Goal: Task Accomplishment & Management: Manage account settings

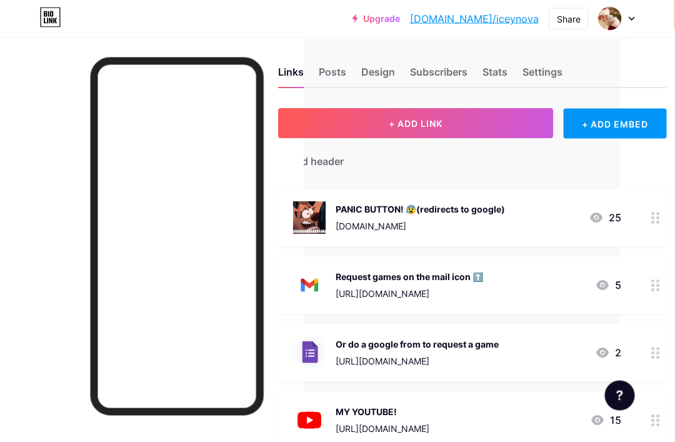
scroll to position [0, 55]
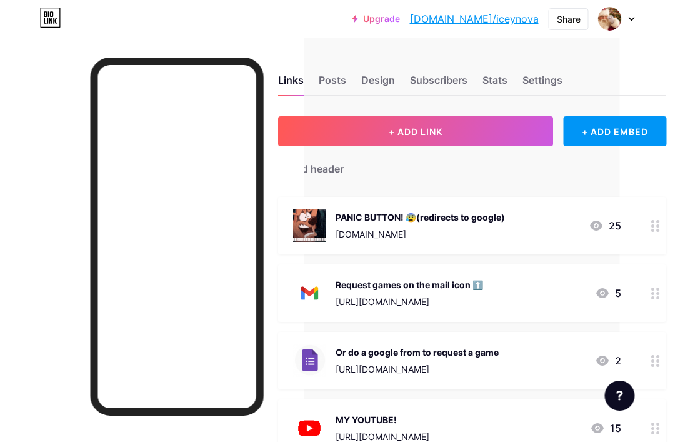
click at [319, 94] on div "Posts" at bounding box center [332, 83] width 27 height 22
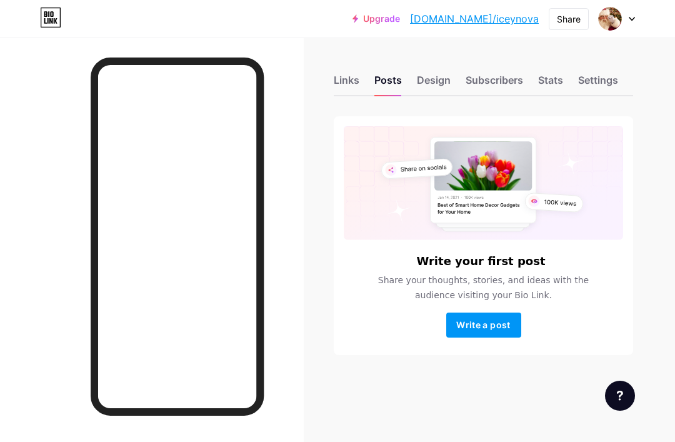
click at [422, 89] on div "Design" at bounding box center [434, 83] width 34 height 22
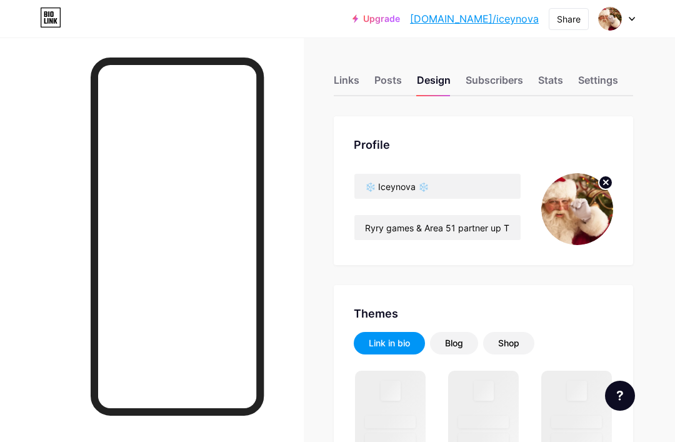
click at [545, 85] on div "Stats" at bounding box center [550, 83] width 25 height 22
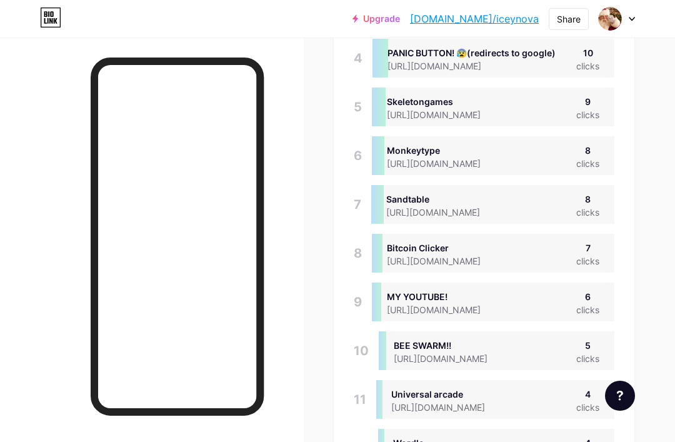
scroll to position [442, 675]
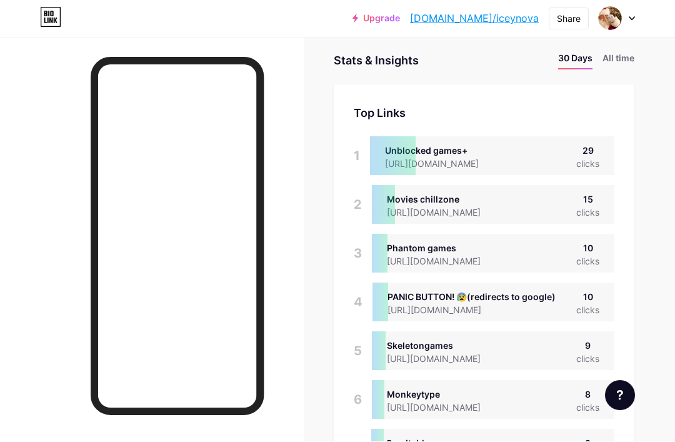
click at [615, 57] on li "All time" at bounding box center [618, 61] width 32 height 18
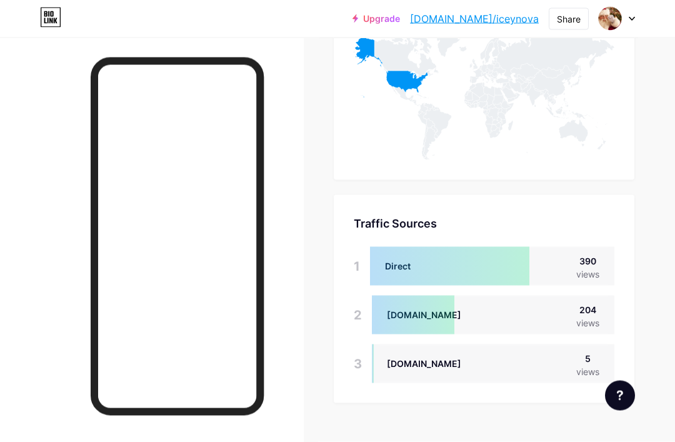
scroll to position [611, 0]
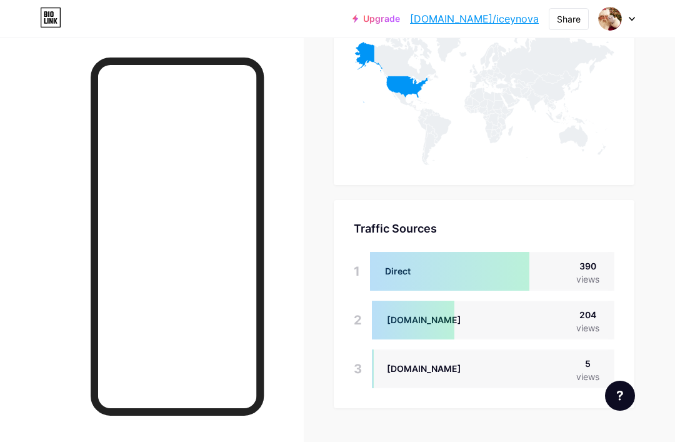
click at [402, 91] on icon at bounding box center [391, 72] width 74 height 61
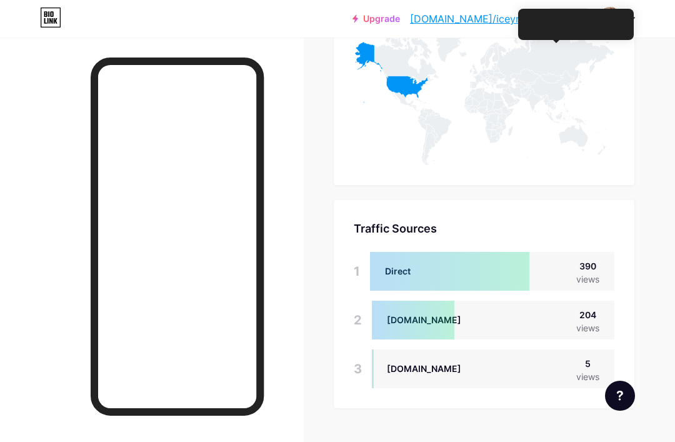
click at [555, 84] on icon at bounding box center [552, 87] width 44 height 32
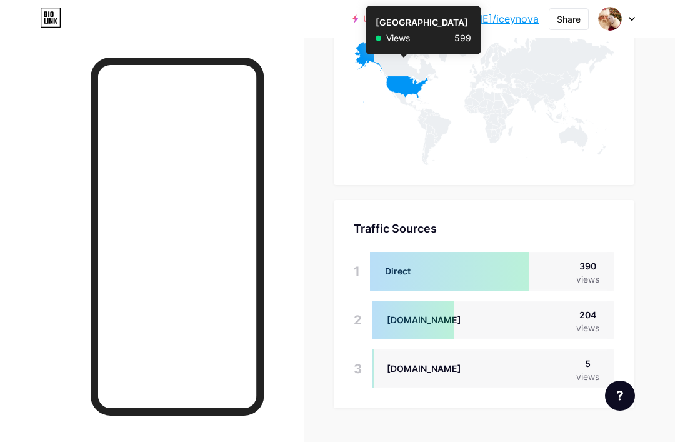
click at [403, 81] on icon at bounding box center [391, 72] width 74 height 61
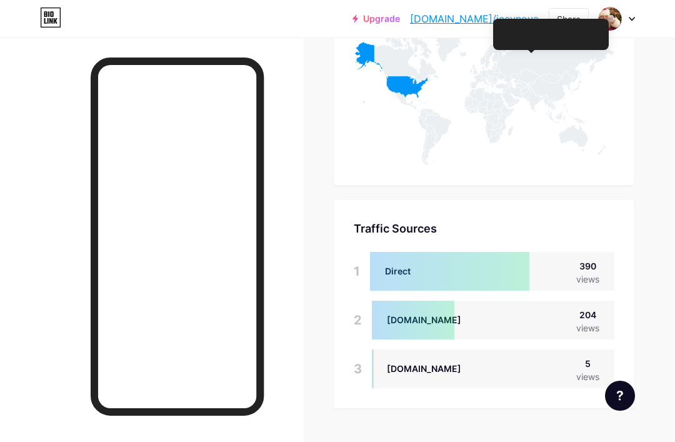
click at [530, 94] on icon at bounding box center [536, 100] width 21 height 22
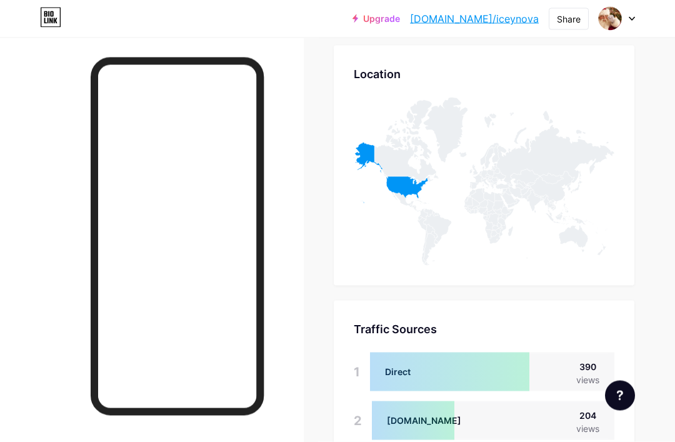
scroll to position [0, 0]
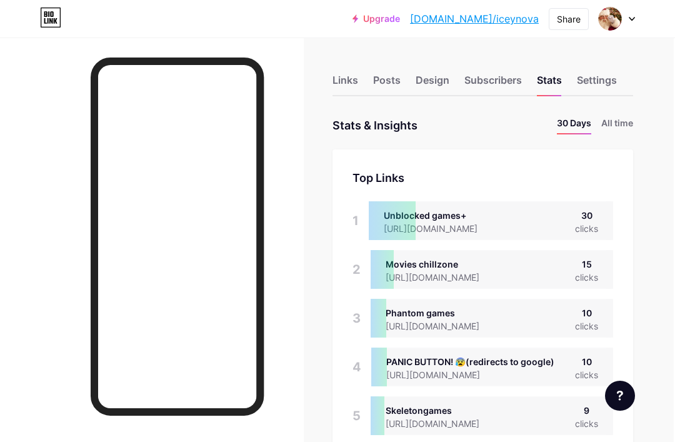
scroll to position [0, 12]
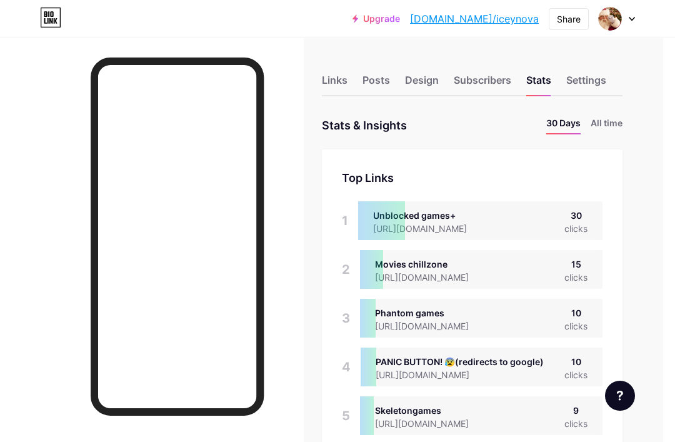
click at [607, 124] on li "All time" at bounding box center [606, 125] width 32 height 18
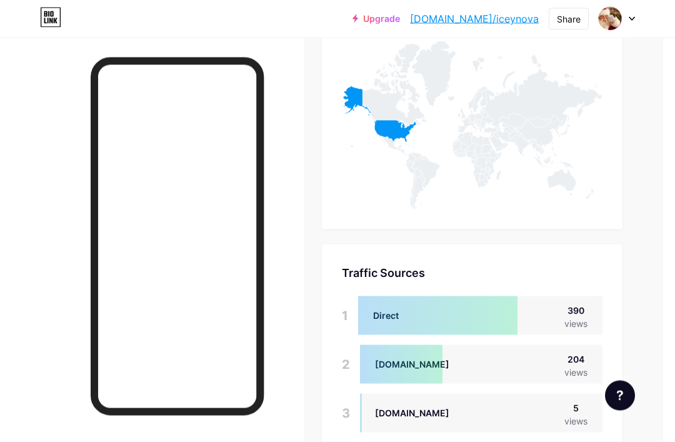
scroll to position [625, 12]
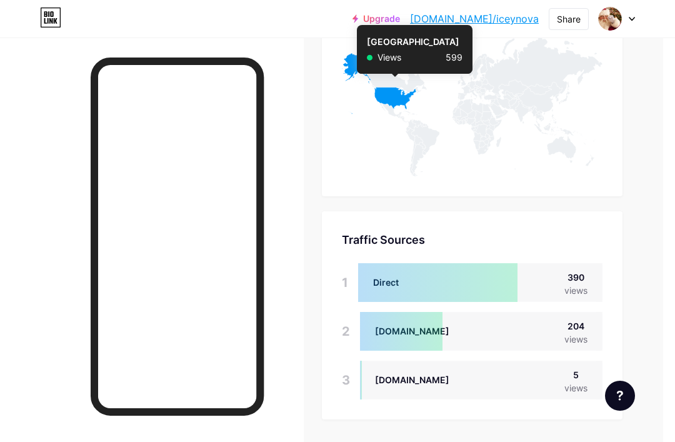
click at [394, 100] on icon at bounding box center [379, 83] width 74 height 61
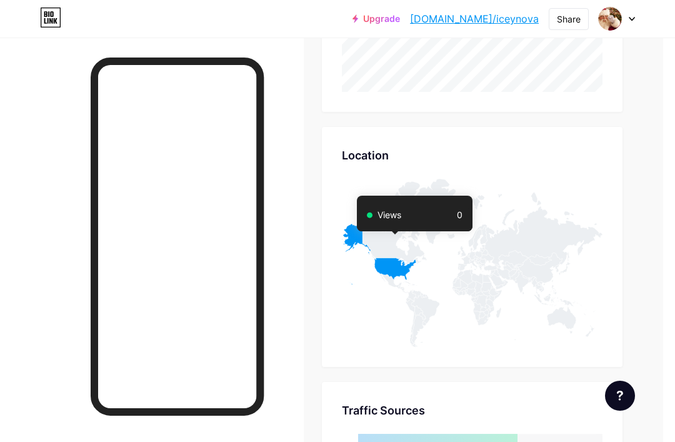
click at [353, 126] on div "Stats & Insights Page Stats 30 Days All time Top Links Links 1 Unblocked games+…" at bounding box center [472, 125] width 300 height 928
click at [352, 122] on div "Stats & Insights Page Stats 30 Days All time Top Links Links 1 Unblocked games+…" at bounding box center [472, 125] width 300 height 928
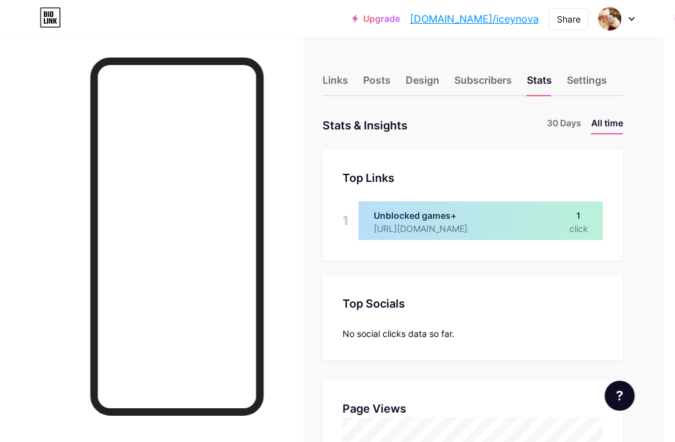
scroll to position [0, 12]
click at [334, 86] on div "Links" at bounding box center [335, 83] width 26 height 22
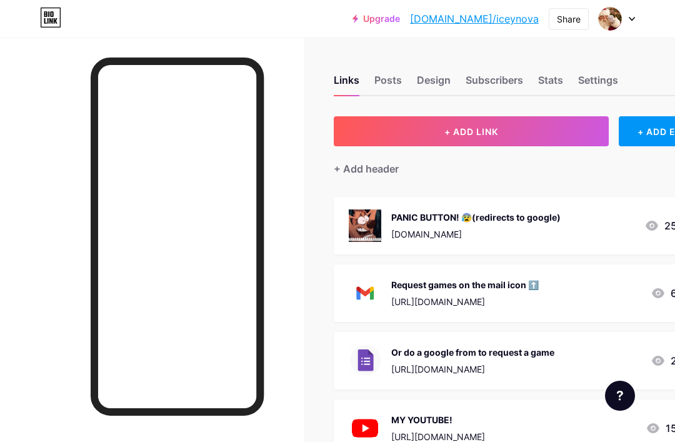
click at [564, 142] on button "+ ADD LINK" at bounding box center [471, 131] width 275 height 30
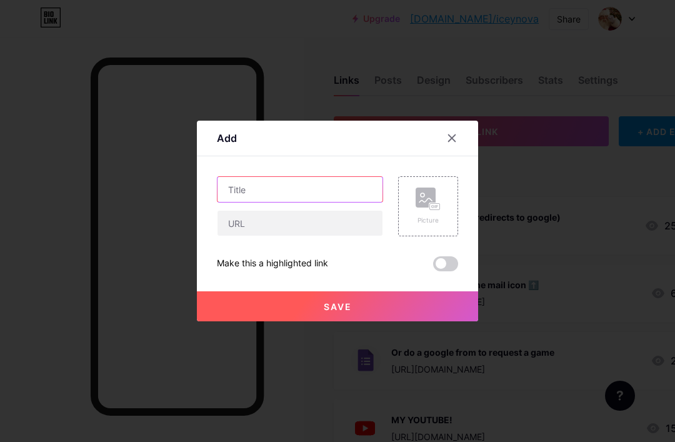
click at [359, 202] on input "text" at bounding box center [299, 189] width 165 height 25
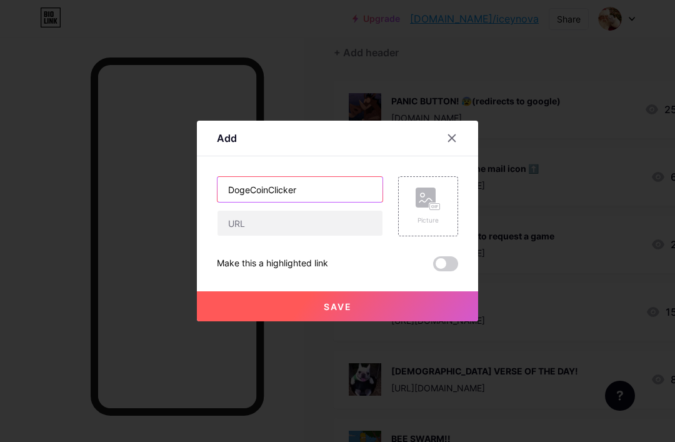
type input "DogeCoinClicker"
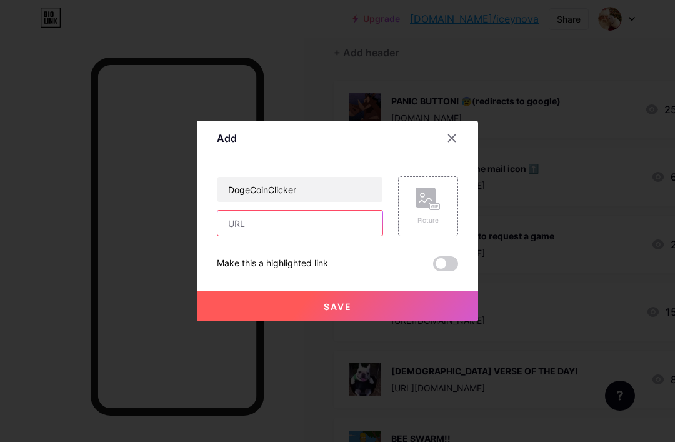
click at [247, 235] on input "text" at bounding box center [299, 222] width 165 height 25
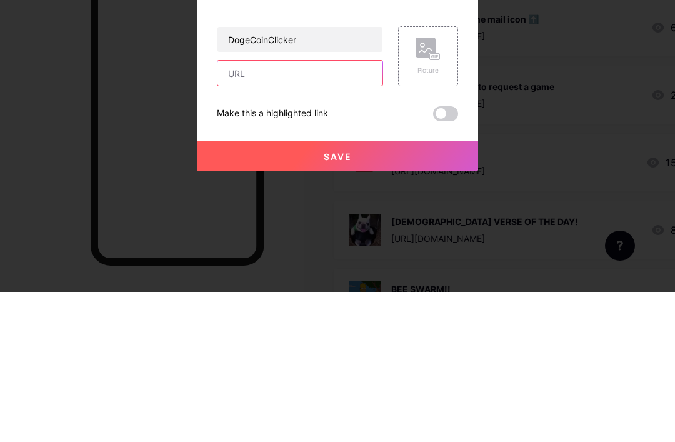
paste input "[URL][DOMAIN_NAME]"
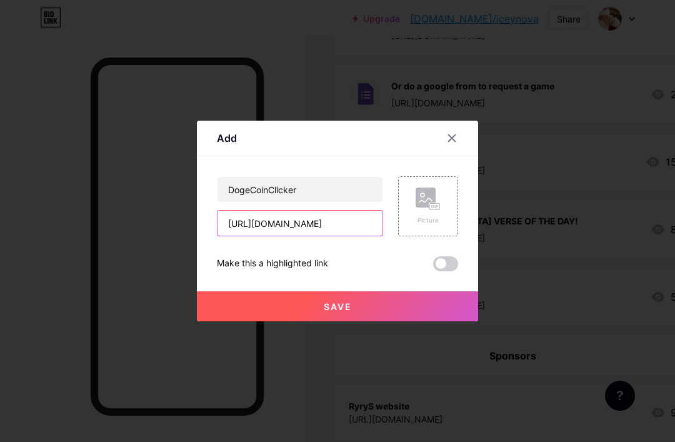
type input "[URL][DOMAIN_NAME]"
click at [401, 321] on button "Save" at bounding box center [337, 306] width 281 height 30
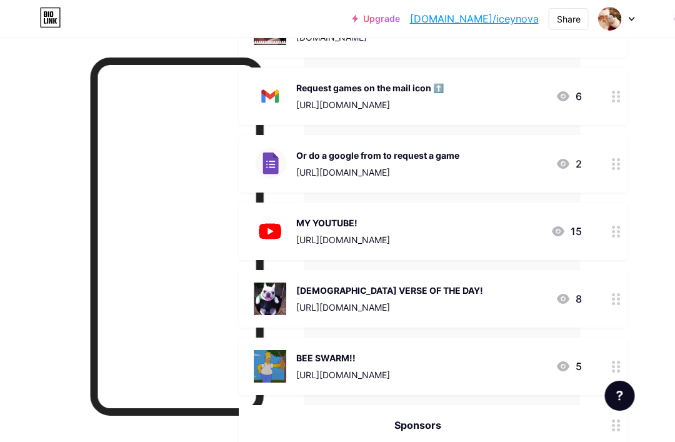
scroll to position [31, 94]
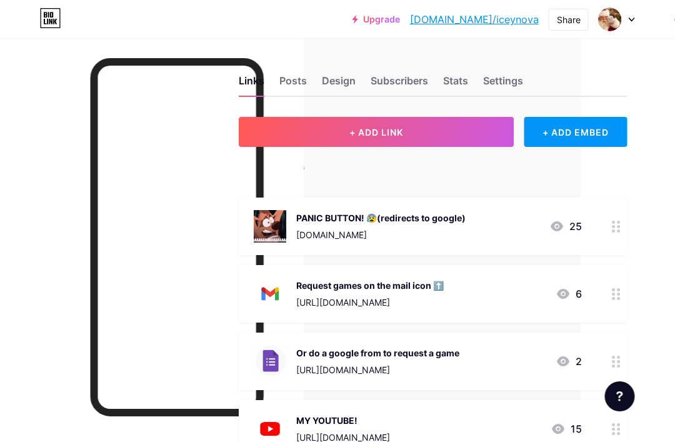
click at [438, 126] on button "+ ADD LINK" at bounding box center [376, 131] width 275 height 30
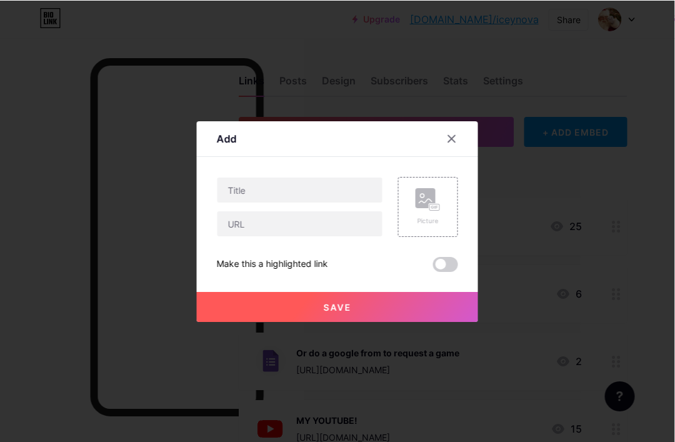
scroll to position [0, 95]
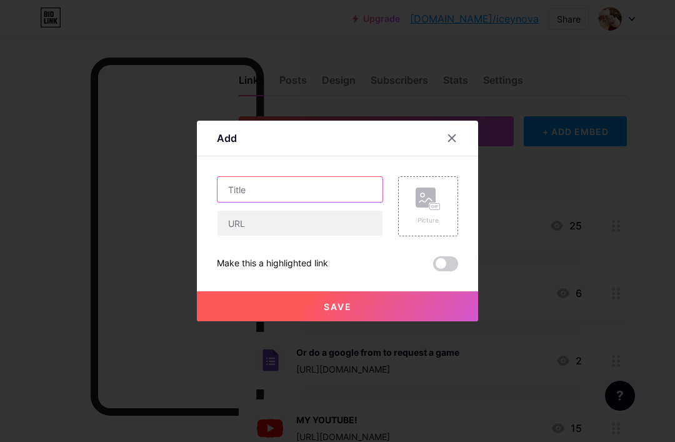
click at [320, 202] on input "text" at bounding box center [299, 189] width 165 height 25
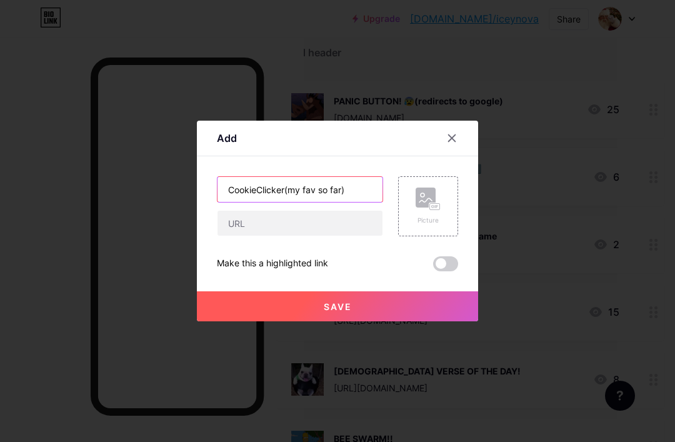
type input "CookieClicker(my fav so far)"
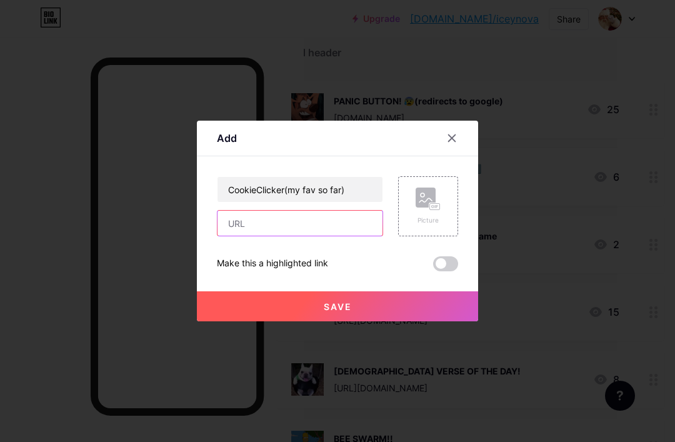
click at [257, 235] on input "text" at bounding box center [299, 222] width 165 height 25
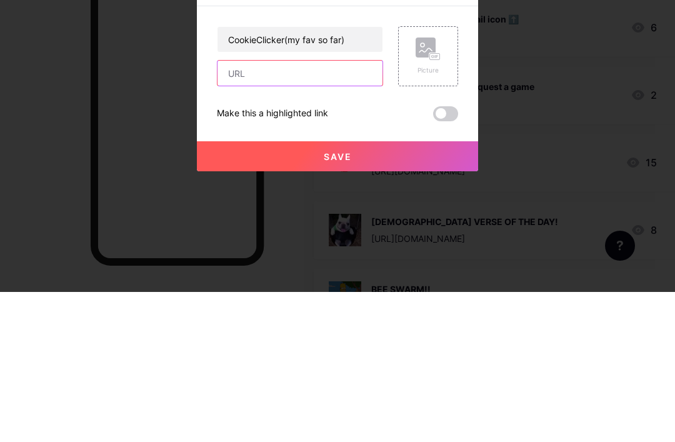
paste input "[URL][DOMAIN_NAME]"
type input "[URL][DOMAIN_NAME]"
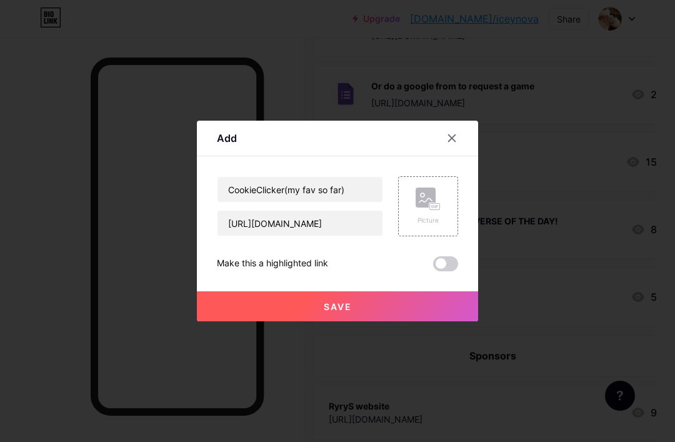
click at [427, 236] on div "Picture" at bounding box center [428, 206] width 60 height 60
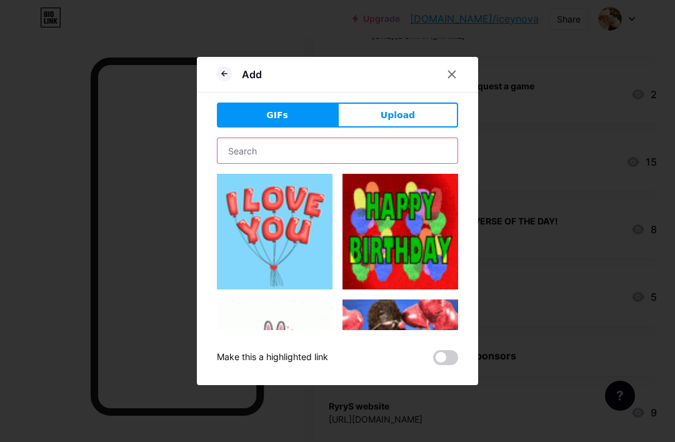
click at [396, 162] on input "text" at bounding box center [337, 150] width 240 height 25
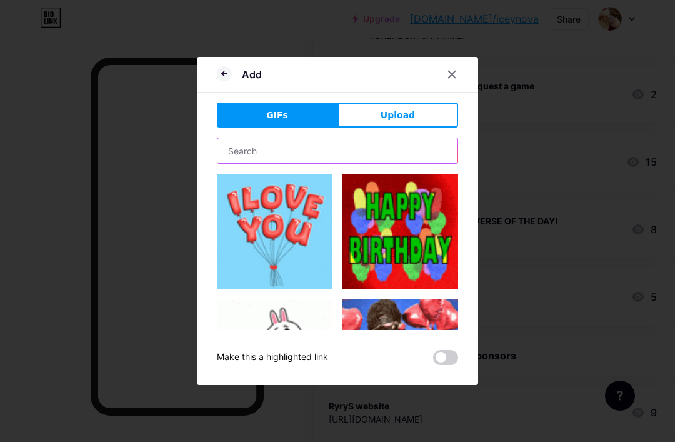
scroll to position [265, 20]
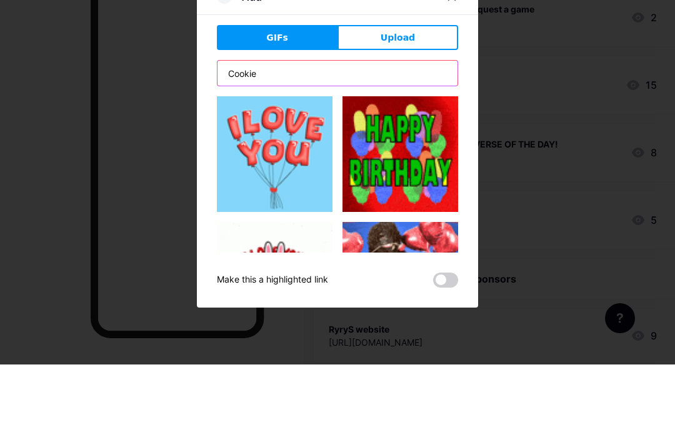
type input "Cookie"
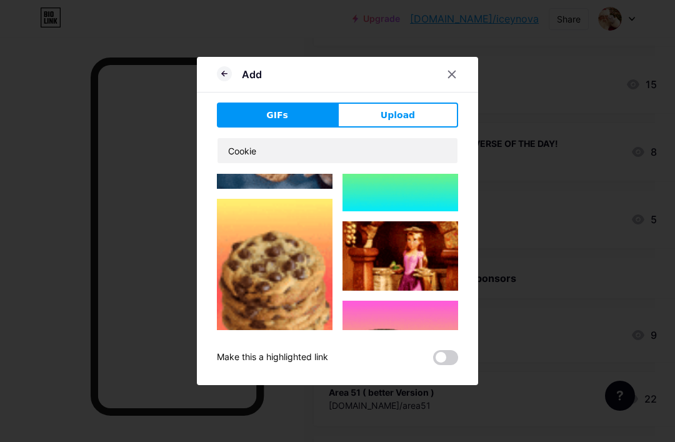
scroll to position [137, 0]
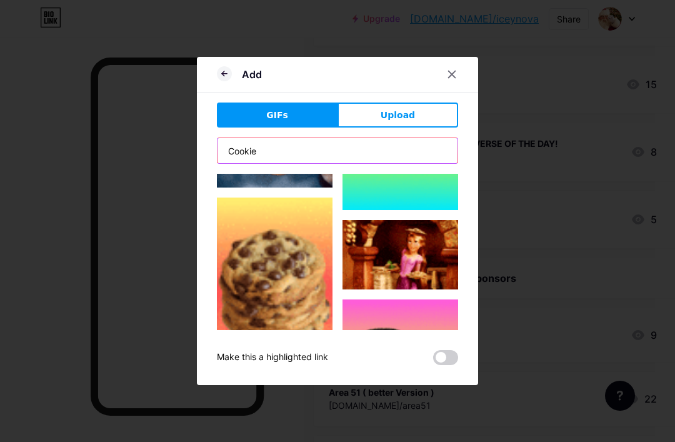
click at [245, 307] on img at bounding box center [275, 284] width 116 height 175
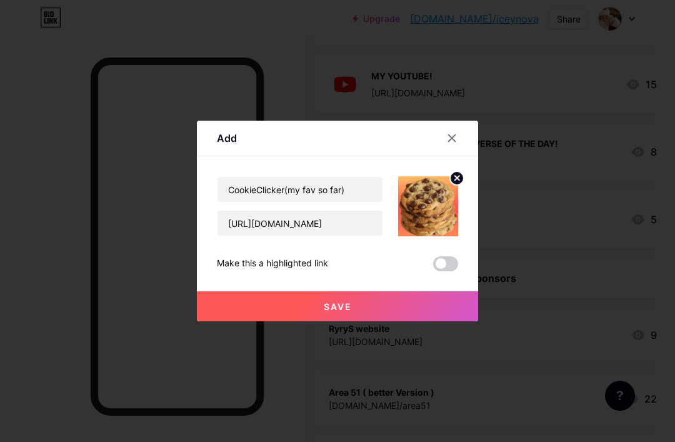
click at [451, 321] on button "Save" at bounding box center [337, 306] width 281 height 30
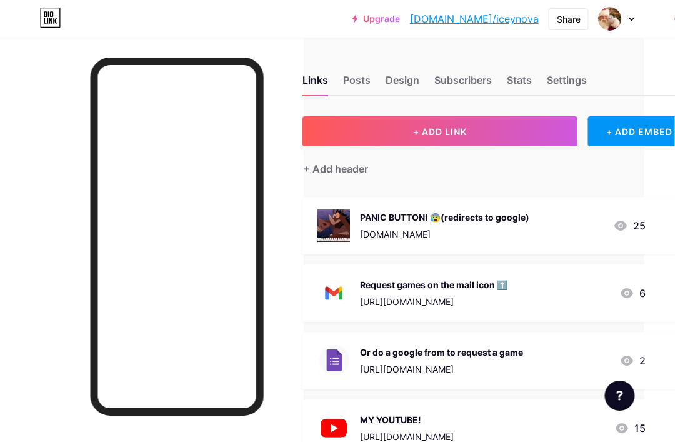
scroll to position [1, 29]
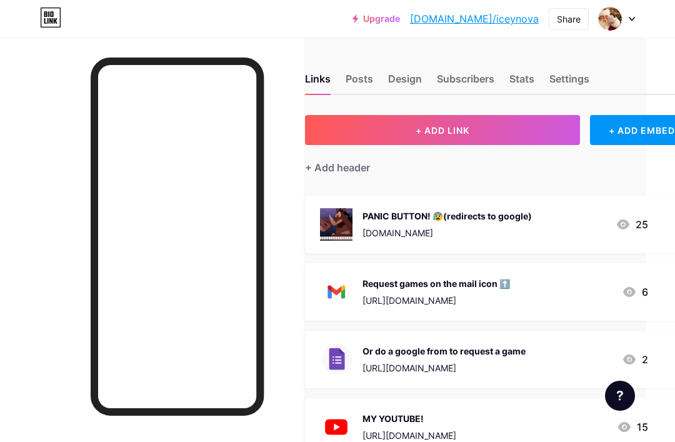
click at [361, 172] on div "+ Add header" at bounding box center [337, 167] width 65 height 15
click at [342, 171] on div "+ Add header" at bounding box center [337, 167] width 65 height 15
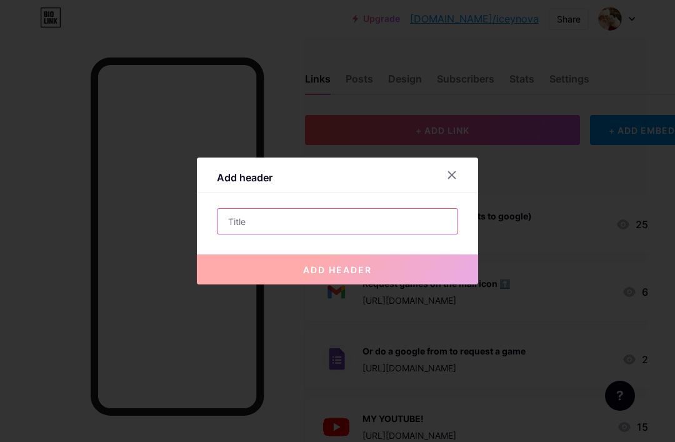
click at [428, 234] on input "text" at bounding box center [337, 221] width 240 height 25
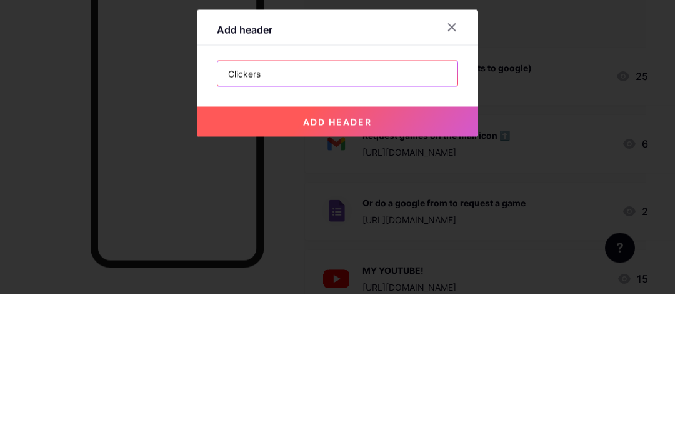
type input "Clickers"
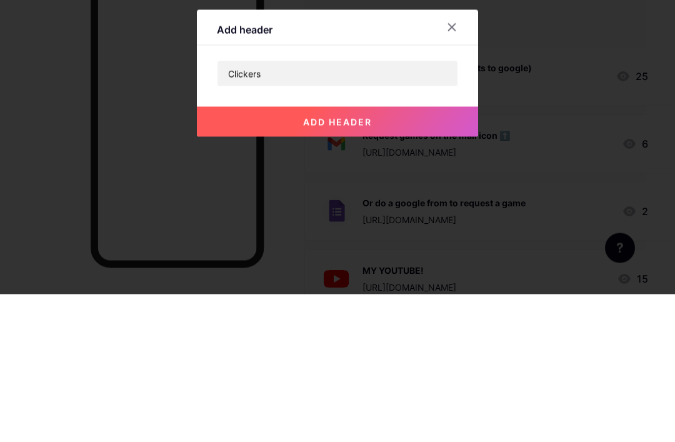
click at [434, 254] on button "add header" at bounding box center [337, 269] width 281 height 30
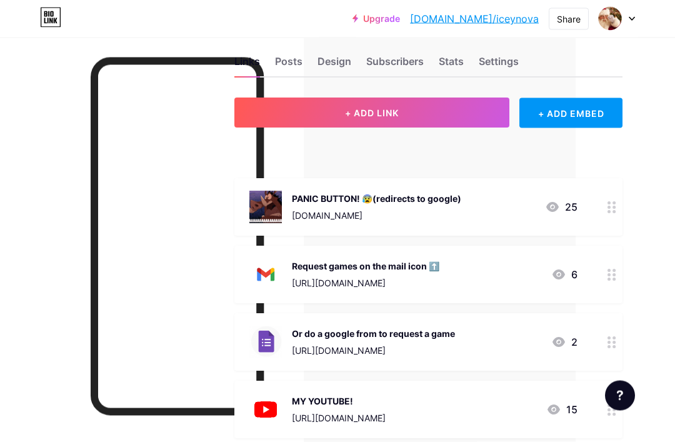
scroll to position [0, 99]
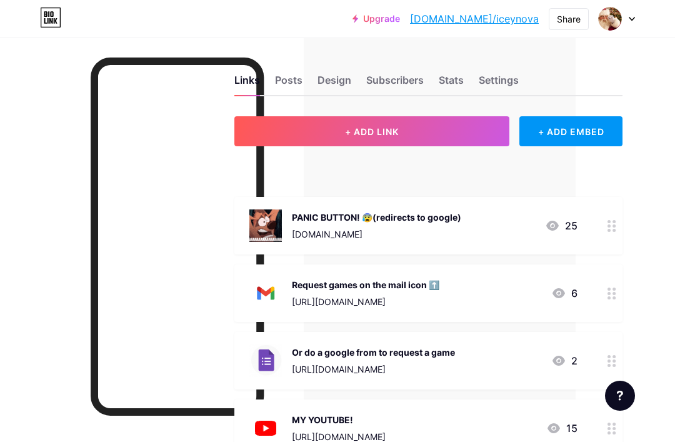
click at [466, 137] on button "+ ADD LINK" at bounding box center [371, 131] width 275 height 30
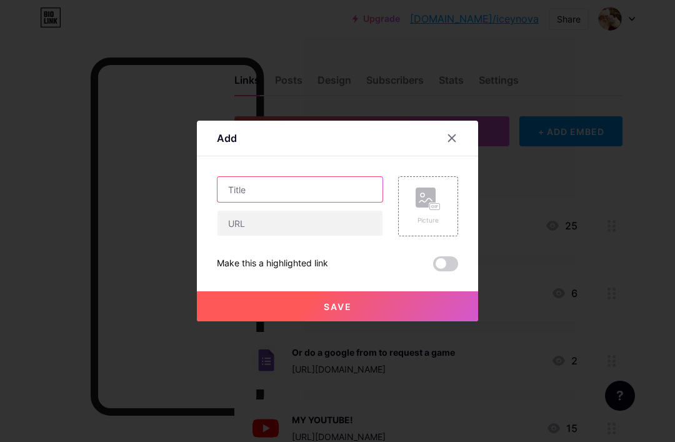
click at [285, 202] on input "text" at bounding box center [299, 189] width 165 height 25
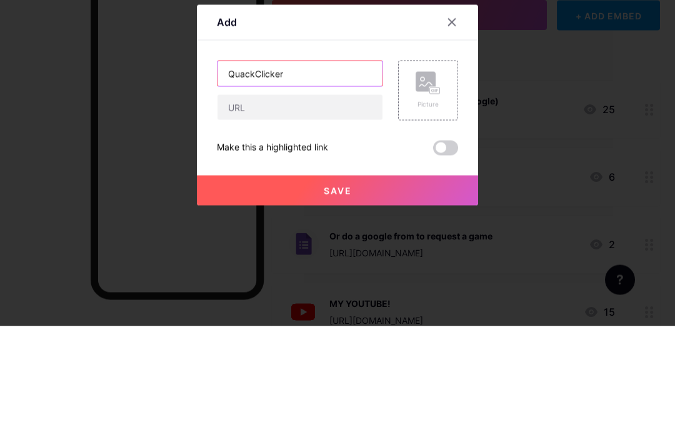
type input "QuackClicker"
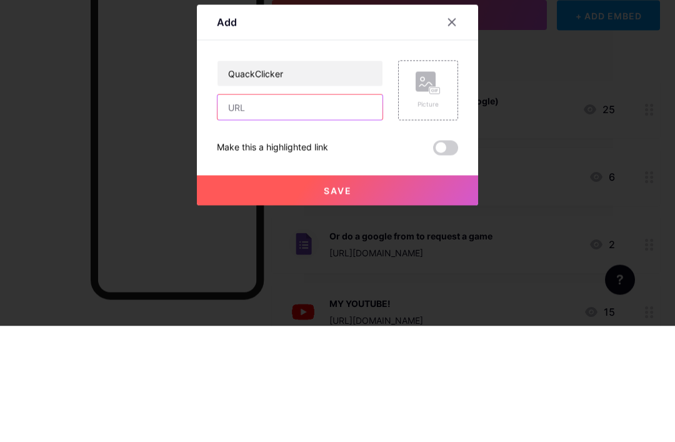
click at [306, 210] on input "text" at bounding box center [299, 222] width 165 height 25
paste input "[URL][DOMAIN_NAME]"
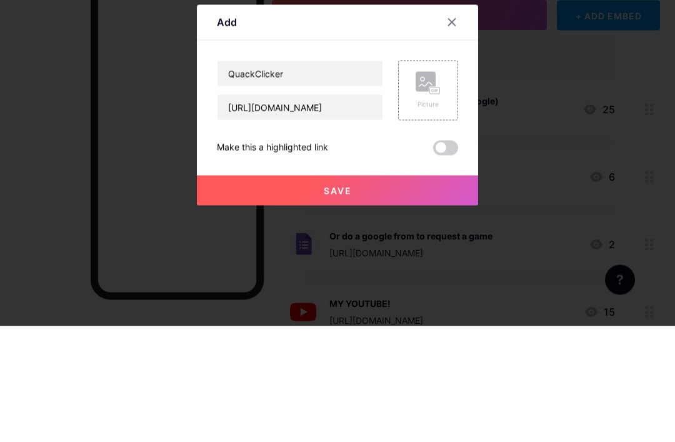
scroll to position [116, 62]
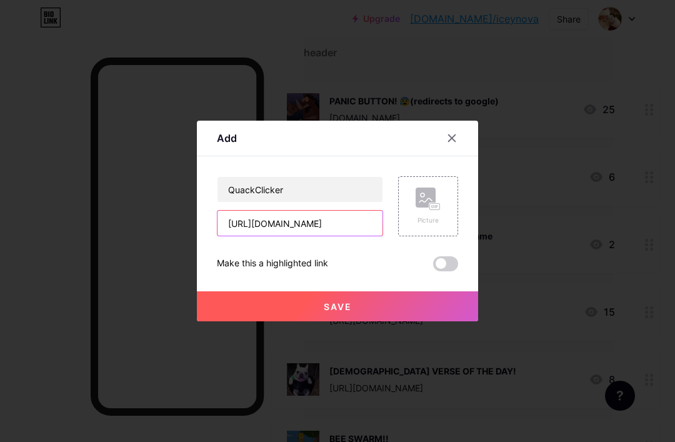
type input "[URL][DOMAIN_NAME]"
click at [400, 321] on button "Save" at bounding box center [337, 306] width 281 height 30
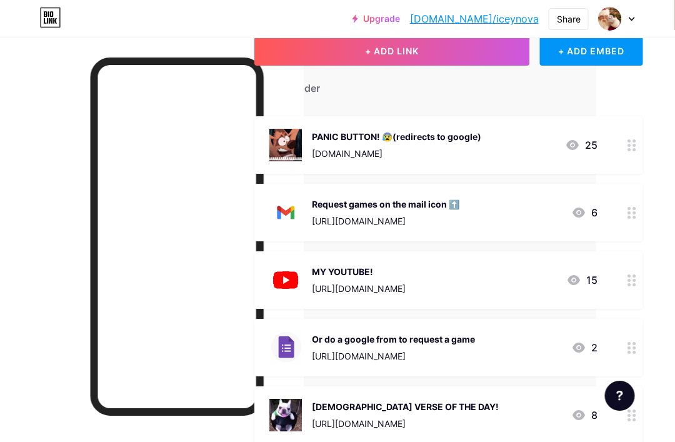
scroll to position [0, 79]
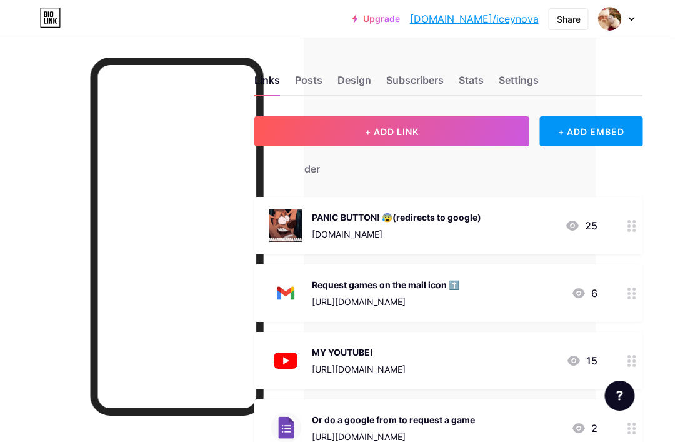
click at [485, 124] on button "+ ADD LINK" at bounding box center [392, 131] width 275 height 30
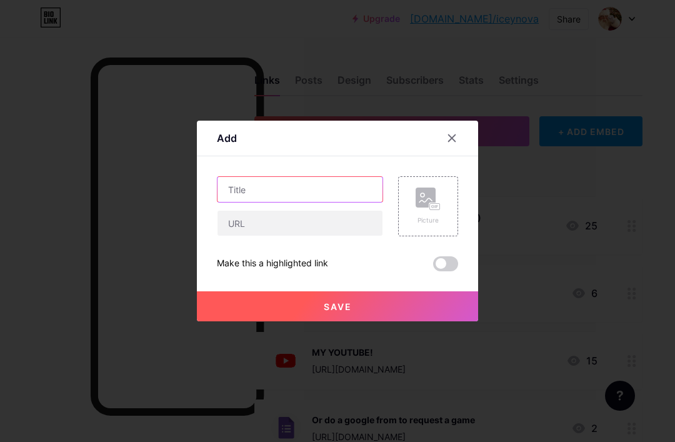
click at [356, 202] on input "text" at bounding box center [299, 189] width 165 height 25
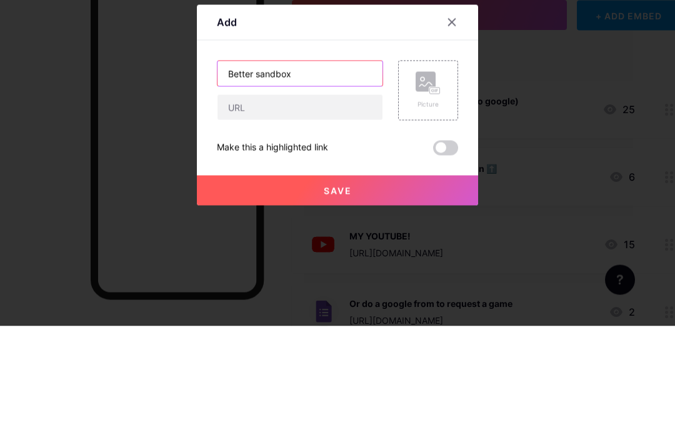
type input "Better sandbox"
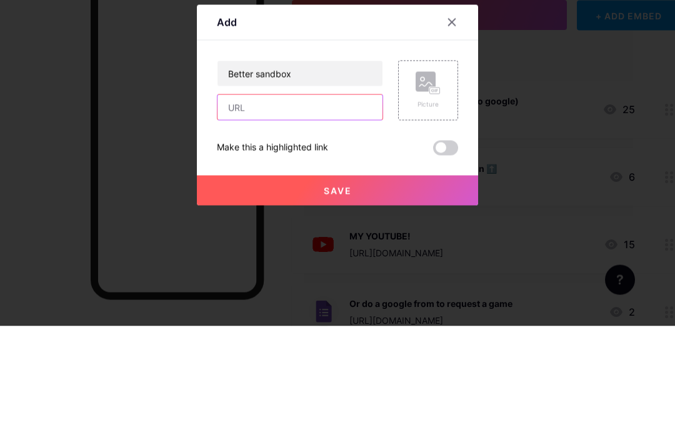
click at [342, 210] on input "text" at bounding box center [299, 222] width 165 height 25
paste input "[URL][DOMAIN_NAME]"
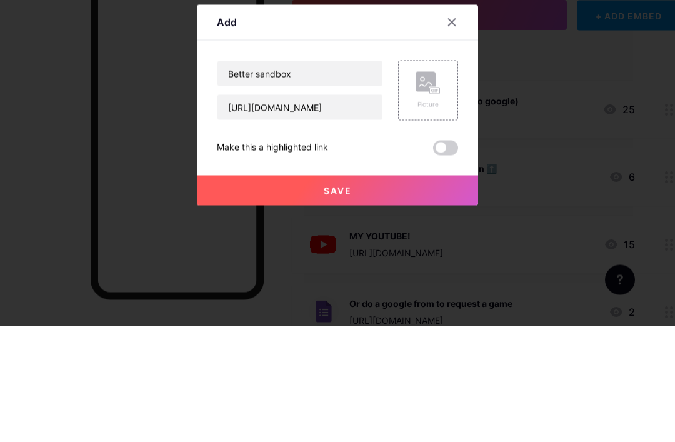
scroll to position [116, 42]
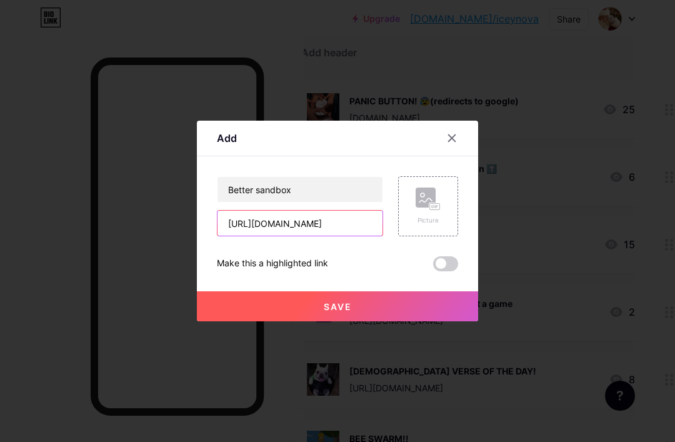
type input "[URL][DOMAIN_NAME]"
click at [417, 321] on button "Save" at bounding box center [337, 306] width 281 height 30
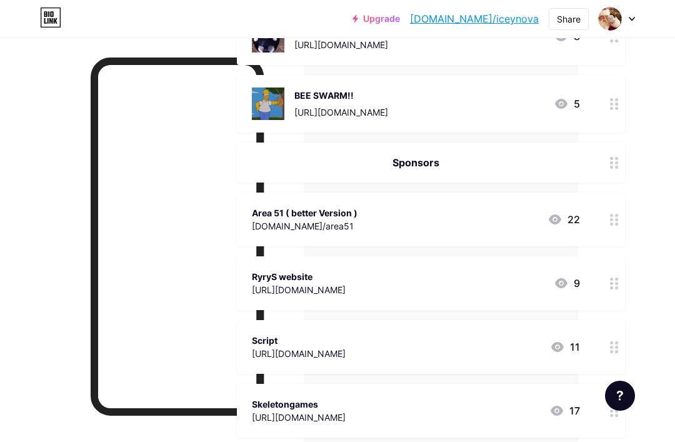
scroll to position [457, 97]
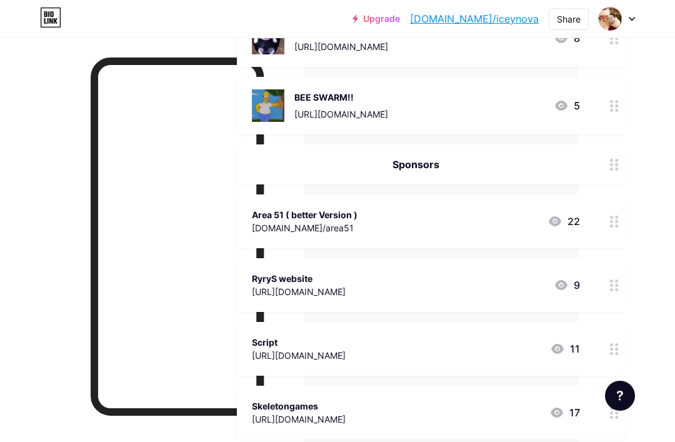
click at [548, 232] on div "Area 51 ( better Version ) [DOMAIN_NAME]/area51 22" at bounding box center [416, 221] width 328 height 29
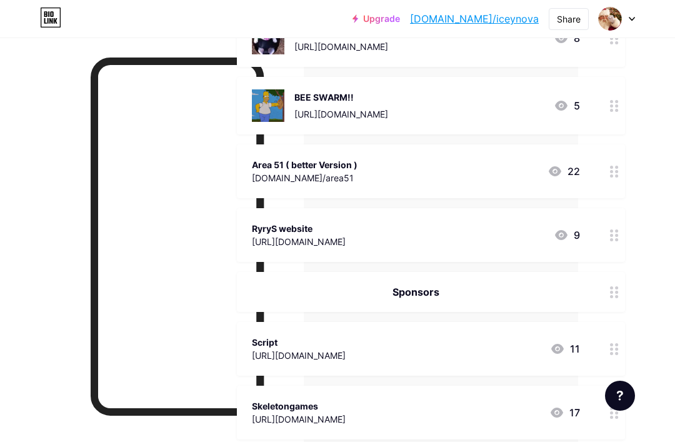
scroll to position [457, 97]
click at [492, 167] on div "Area 51 ( better Version ) [DOMAIN_NAME]/area51 22" at bounding box center [416, 171] width 328 height 29
click at [498, 146] on div "Area 51 ( better Version ) [DOMAIN_NAME]/area51 22" at bounding box center [431, 172] width 388 height 54
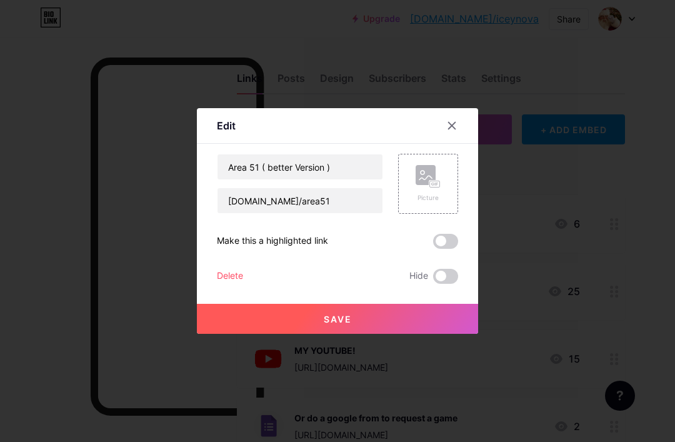
scroll to position [0, 97]
click at [237, 284] on div "Delete" at bounding box center [230, 276] width 26 height 15
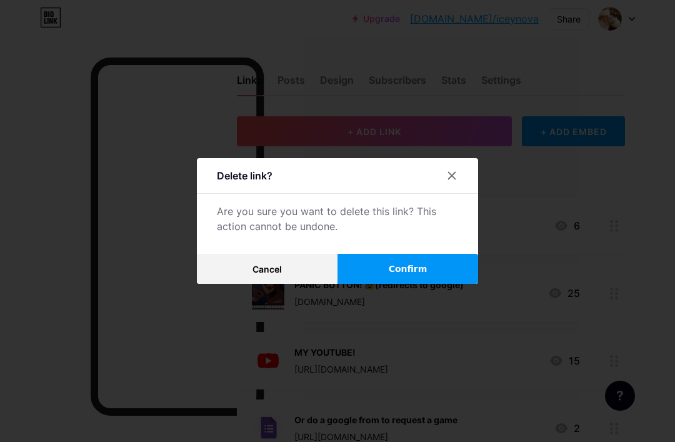
click at [428, 284] on button "Confirm" at bounding box center [407, 269] width 141 height 30
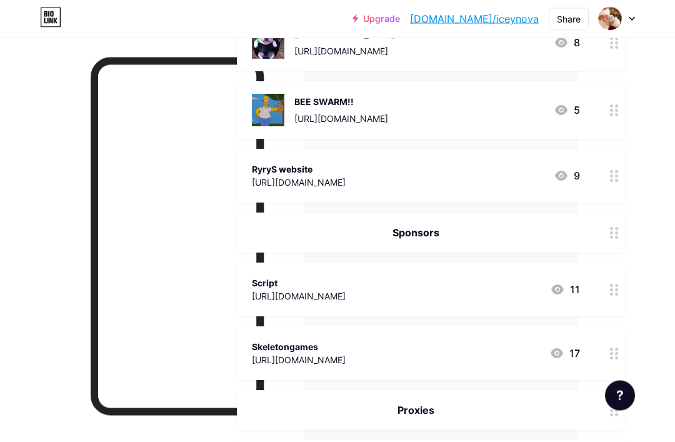
scroll to position [453, 97]
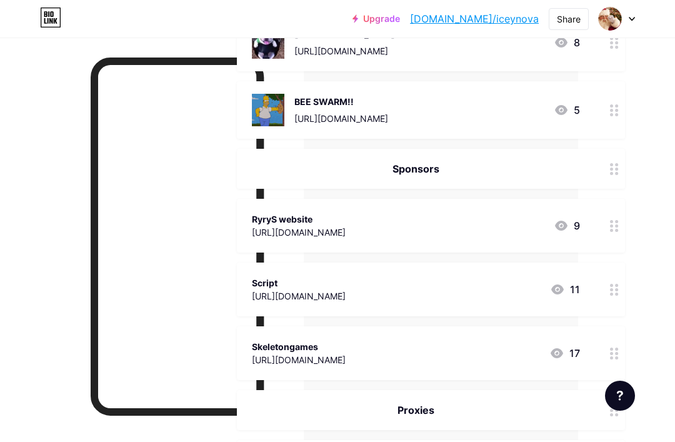
click at [325, 229] on div "[URL][DOMAIN_NAME]" at bounding box center [299, 231] width 94 height 13
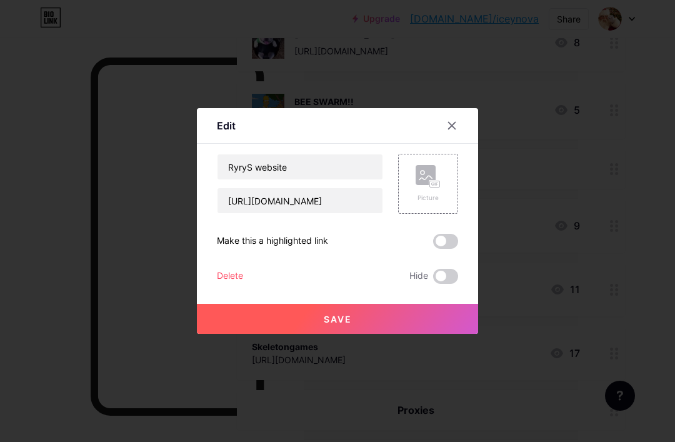
click at [231, 284] on div "Delete" at bounding box center [230, 276] width 26 height 15
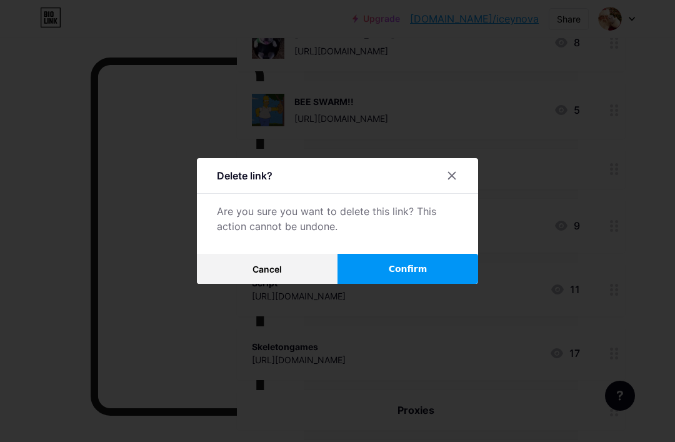
click at [424, 284] on button "Confirm" at bounding box center [407, 269] width 141 height 30
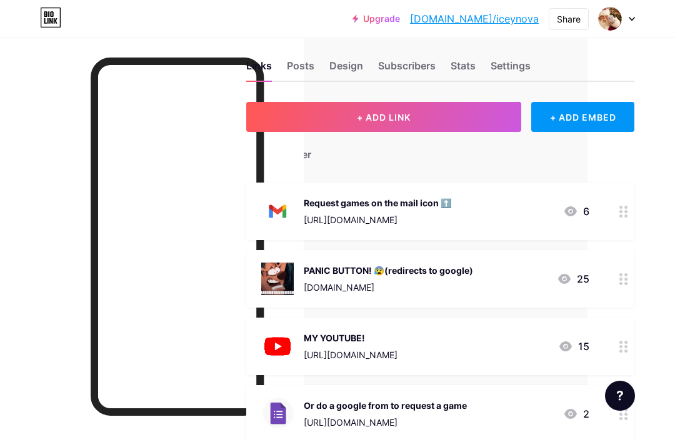
scroll to position [0, 87]
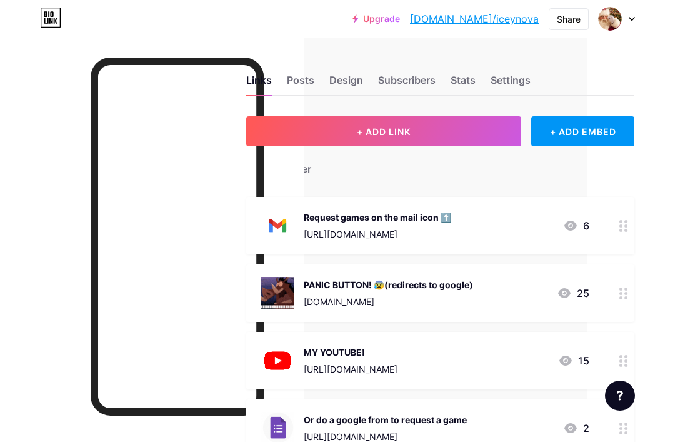
click at [474, 76] on div "Stats" at bounding box center [462, 83] width 25 height 22
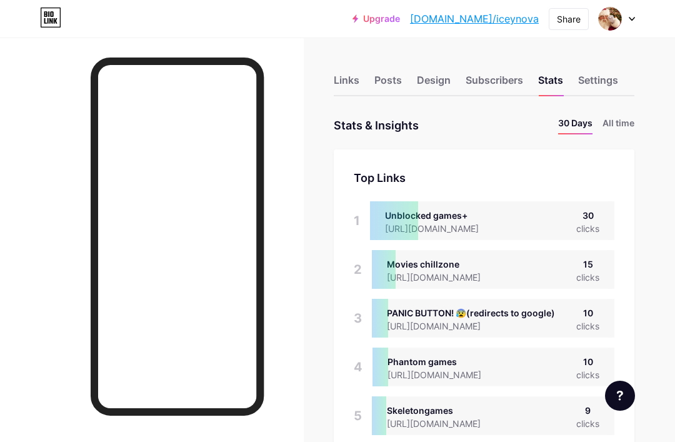
scroll to position [442, 675]
click at [433, 78] on div "Design" at bounding box center [434, 83] width 34 height 22
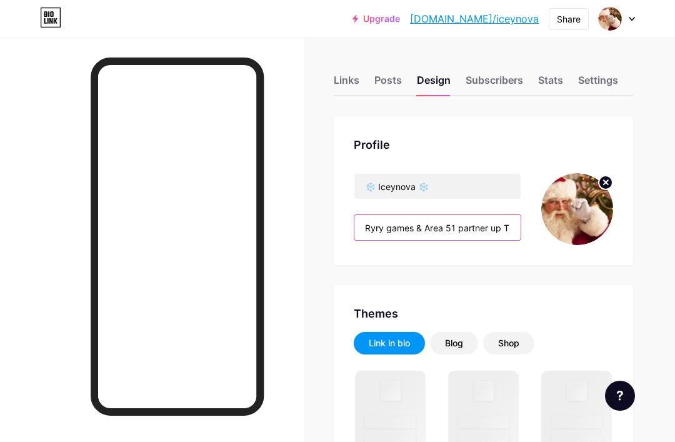
click at [502, 225] on input "Ryry games & Area 51 partner up THANKS FOR 500 VIEWS!! ALMOST 1K!! Christmas is…" at bounding box center [437, 227] width 166 height 25
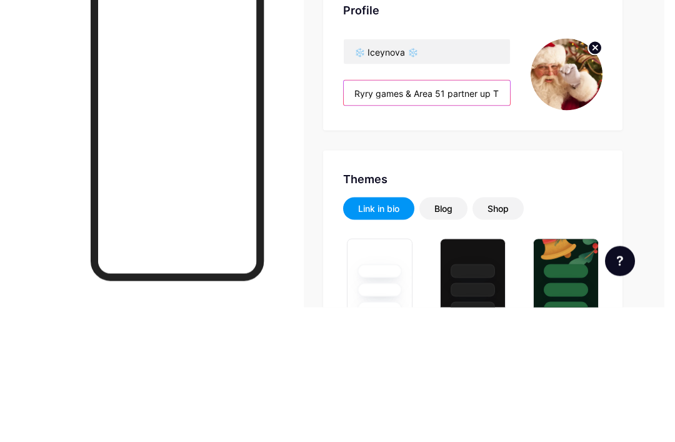
type input "#ffffff"
type input "#000000"
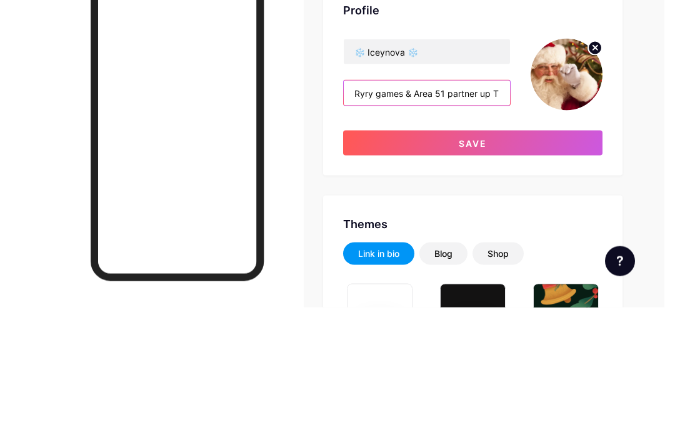
type input "Ryry games & Area 51 partner up THANKS FOR 500 VIEWS!! ALMOST 1K!! Christmas is…"
click at [575, 265] on button "Save" at bounding box center [472, 277] width 259 height 25
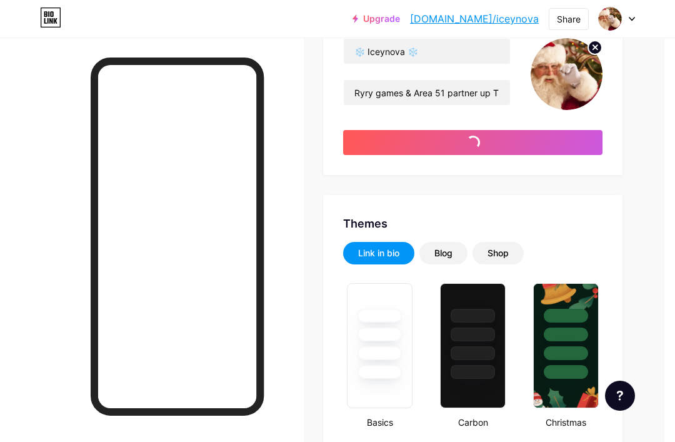
type input "#ffffff"
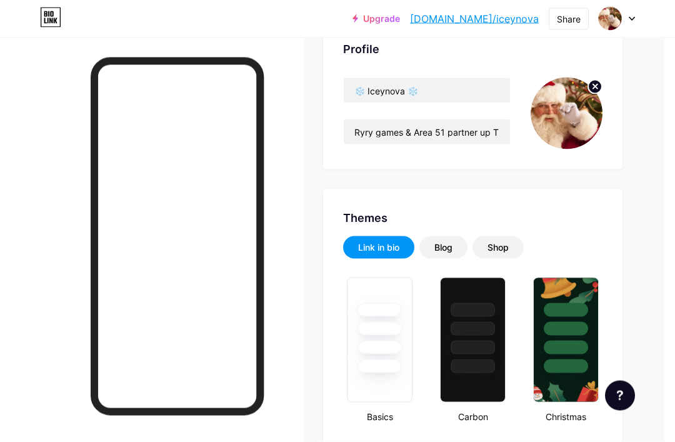
scroll to position [0, 12]
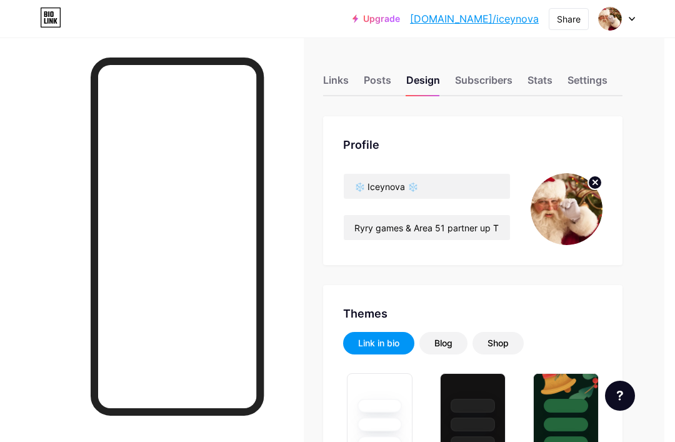
click at [341, 75] on div "Links" at bounding box center [336, 83] width 26 height 22
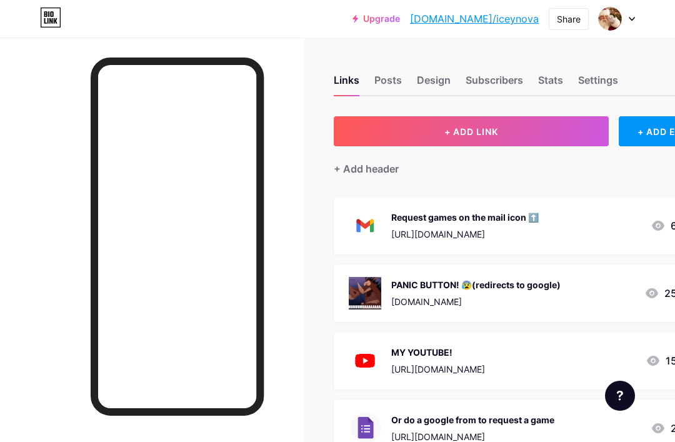
click at [510, 23] on link "[DOMAIN_NAME]/iceynova" at bounding box center [474, 18] width 129 height 15
